Goal: Contribute content

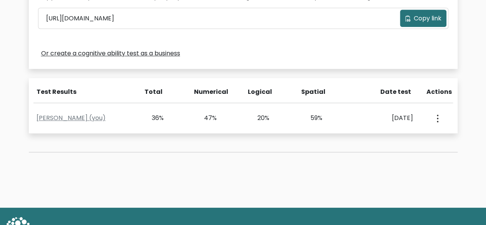
scroll to position [275, 0]
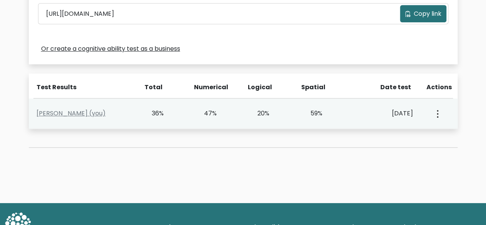
click at [438, 110] on button "button" at bounding box center [437, 113] width 6 height 24
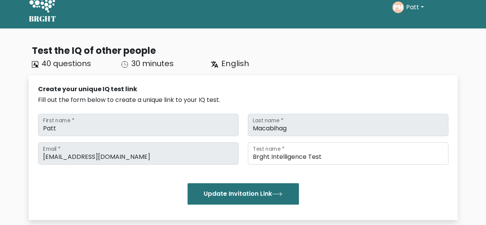
click at [287, 76] on div "Create your unique IQ test link Fill out the form below to create a unique link…" at bounding box center [243, 147] width 429 height 144
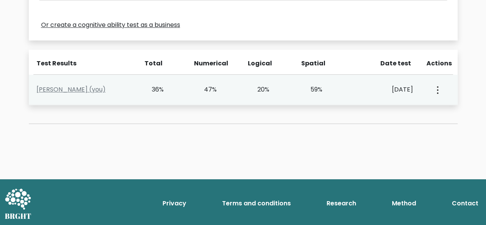
click at [287, 75] on div "Patt Macabihag (you) 36% 47% 20% 59% Sept. 15, 2025 View Profile" at bounding box center [243, 90] width 429 height 30
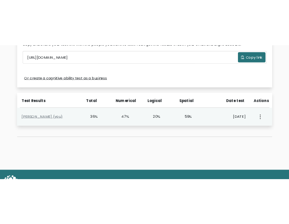
scroll to position [284, 0]
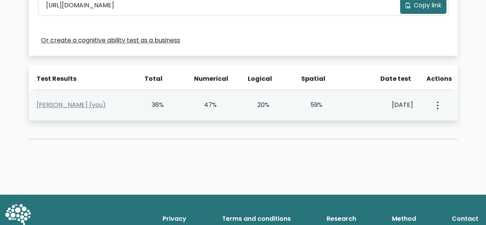
click at [287, 75] on div "Logical" at bounding box center [270, 81] width 54 height 15
